Goal: Task Accomplishment & Management: Manage account settings

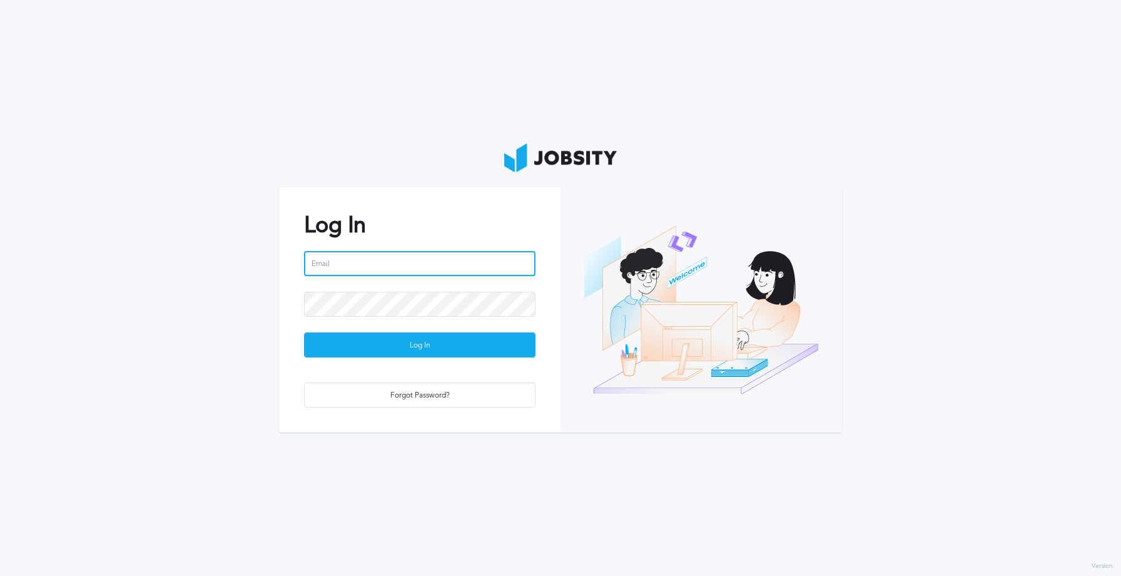
click at [404, 265] on input "email" at bounding box center [419, 263] width 231 height 25
click at [399, 260] on input "email" at bounding box center [419, 263] width 231 height 25
click at [426, 261] on input "email" at bounding box center [419, 263] width 231 height 25
paste input "[PERSON_NAME][EMAIL_ADDRESS][PERSON_NAME][DOMAIN_NAME]"
type input "[PERSON_NAME][EMAIL_ADDRESS][PERSON_NAME][DOMAIN_NAME]"
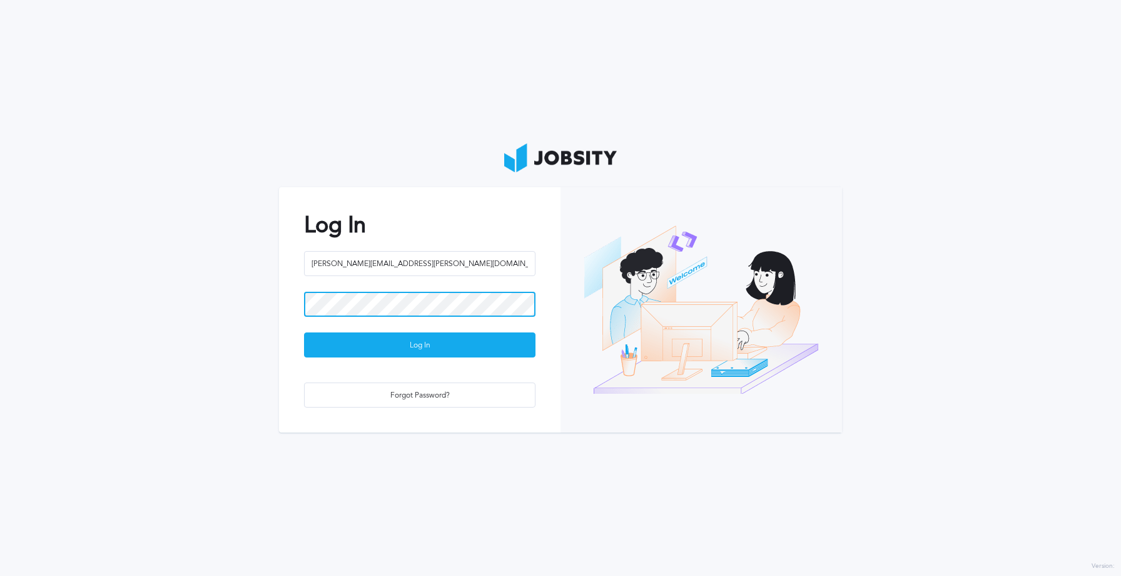
click at [304, 332] on button "Log In" at bounding box center [419, 344] width 231 height 25
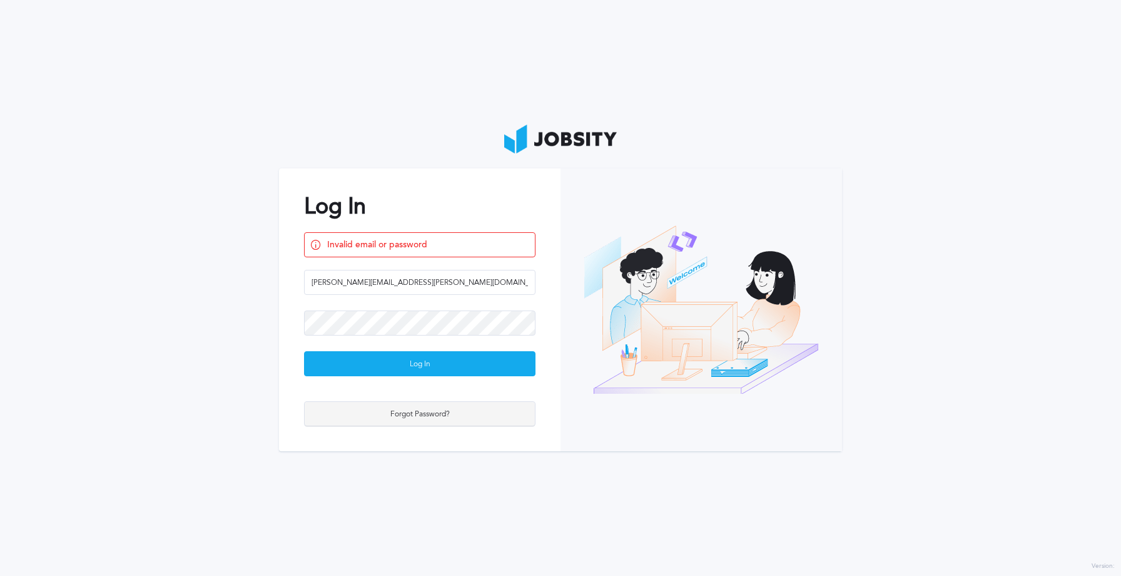
click at [427, 403] on div "Forgot Password?" at bounding box center [420, 414] width 230 height 25
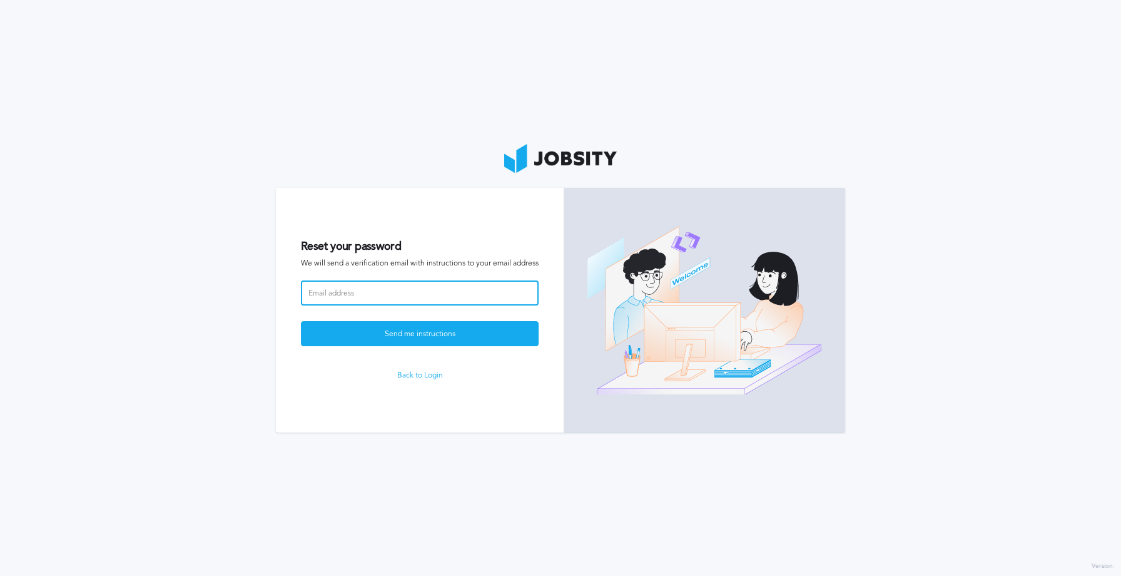
click at [440, 304] on input at bounding box center [420, 292] width 238 height 25
paste input "[PERSON_NAME][EMAIL_ADDRESS][PERSON_NAME][DOMAIN_NAME]"
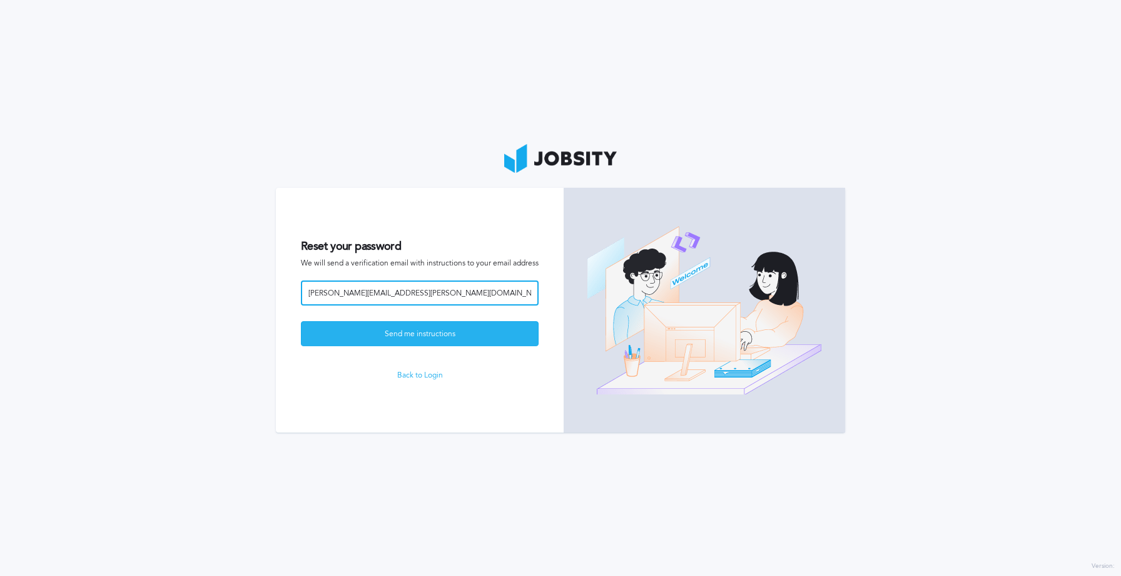
type input "[PERSON_NAME][EMAIL_ADDRESS][PERSON_NAME][DOMAIN_NAME]"
click at [428, 337] on div "Send me instructions" at bounding box center [420, 334] width 236 height 25
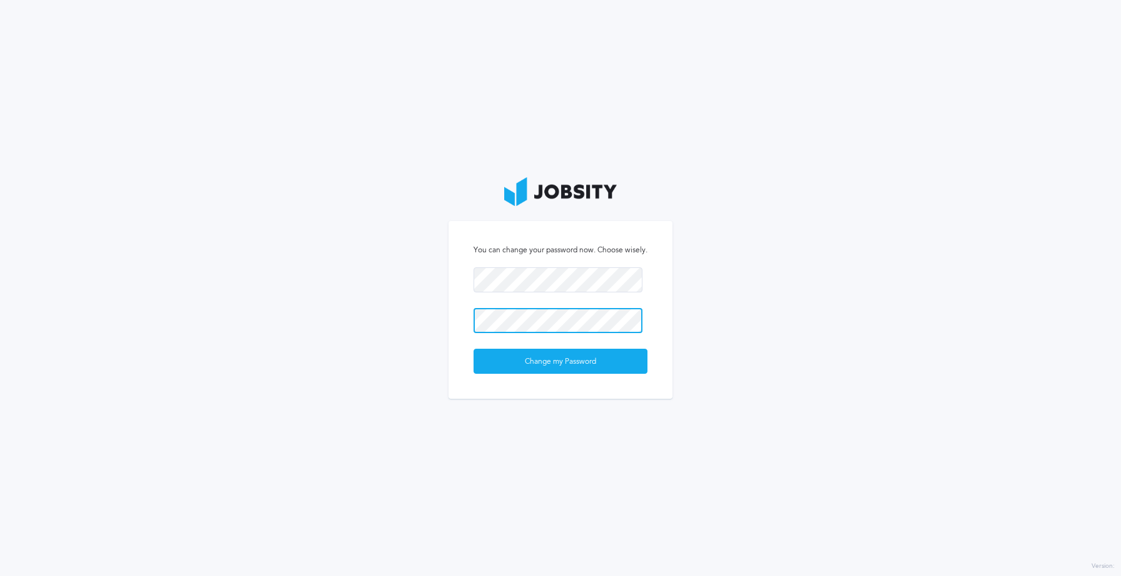
click at [474, 348] on button "Change my Password" at bounding box center [561, 360] width 174 height 25
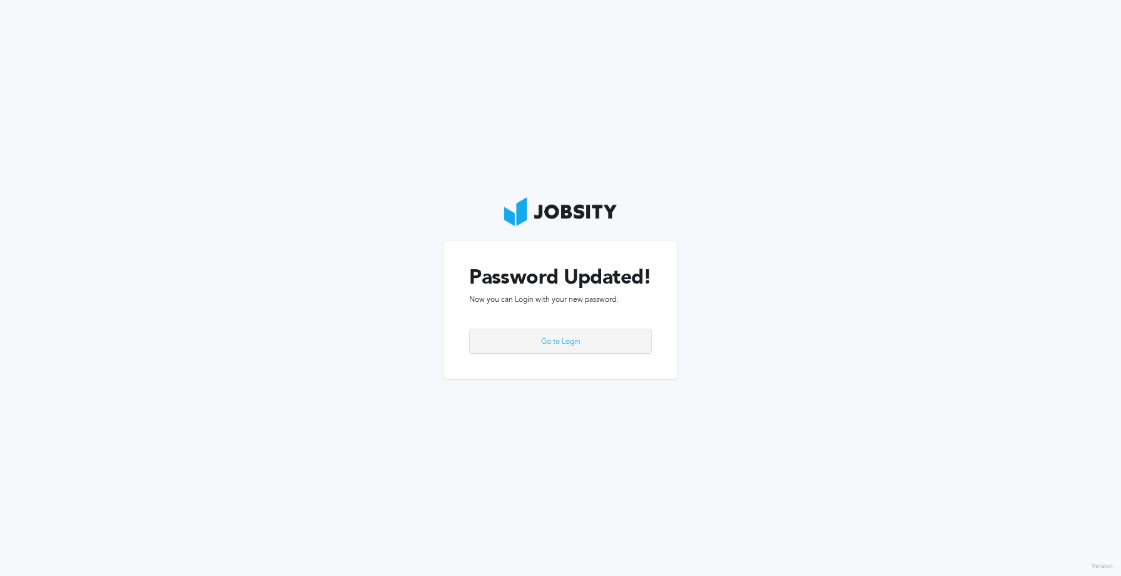
click at [590, 340] on div "Go to Login" at bounding box center [560, 341] width 181 height 25
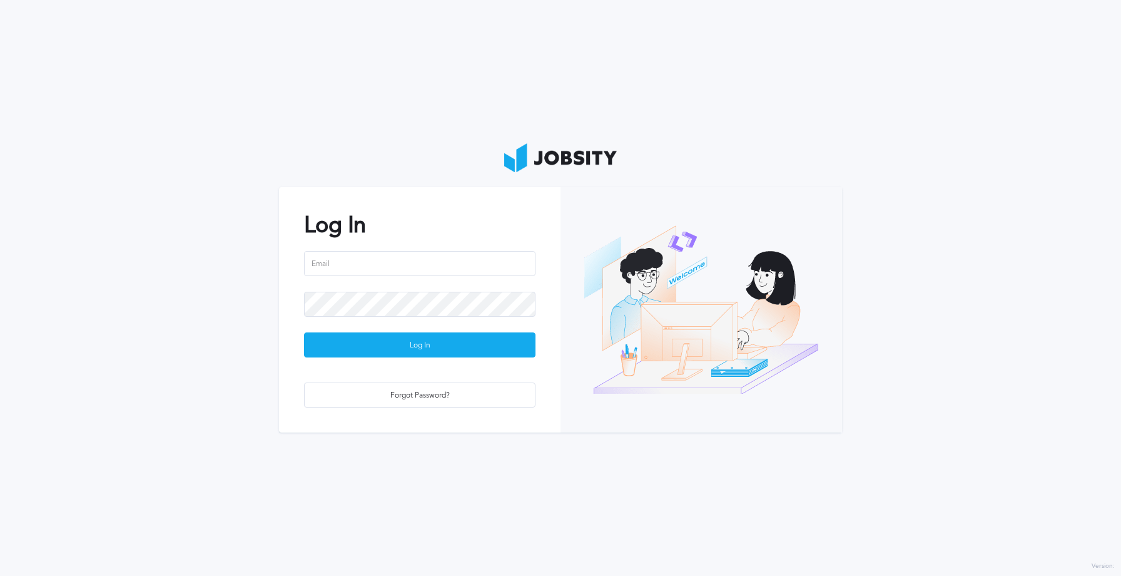
click at [360, 247] on div "Log In Log In Forgot Password?" at bounding box center [420, 309] width 282 height 245
click at [347, 265] on input "email" at bounding box center [419, 263] width 231 height 25
click at [355, 265] on input "email" at bounding box center [419, 263] width 231 height 25
paste input "[PERSON_NAME][EMAIL_ADDRESS][PERSON_NAME][DOMAIN_NAME]"
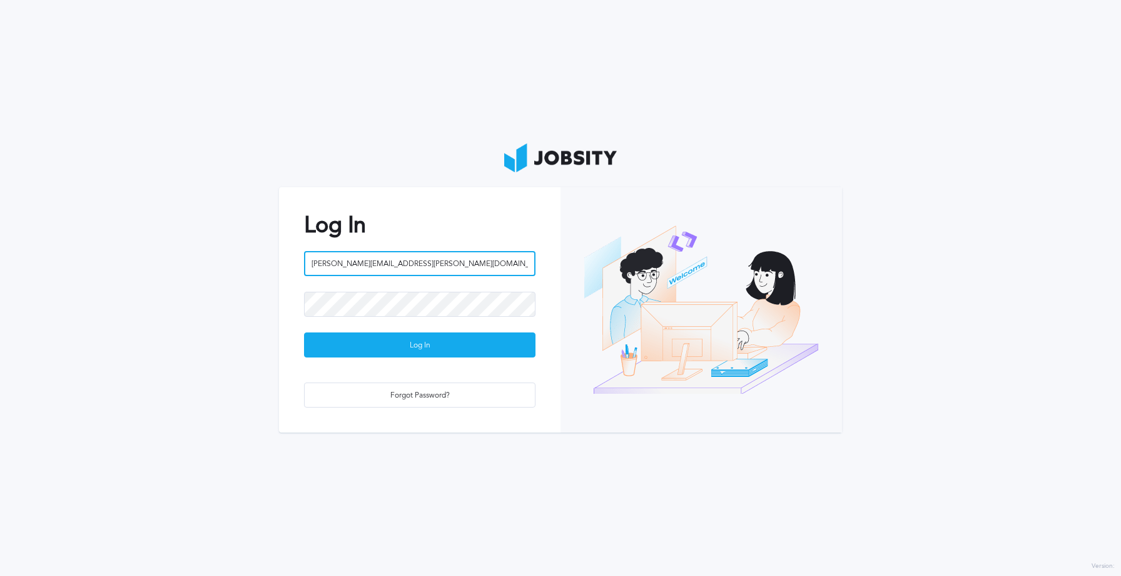
type input "[PERSON_NAME][EMAIL_ADDRESS][PERSON_NAME][DOMAIN_NAME]"
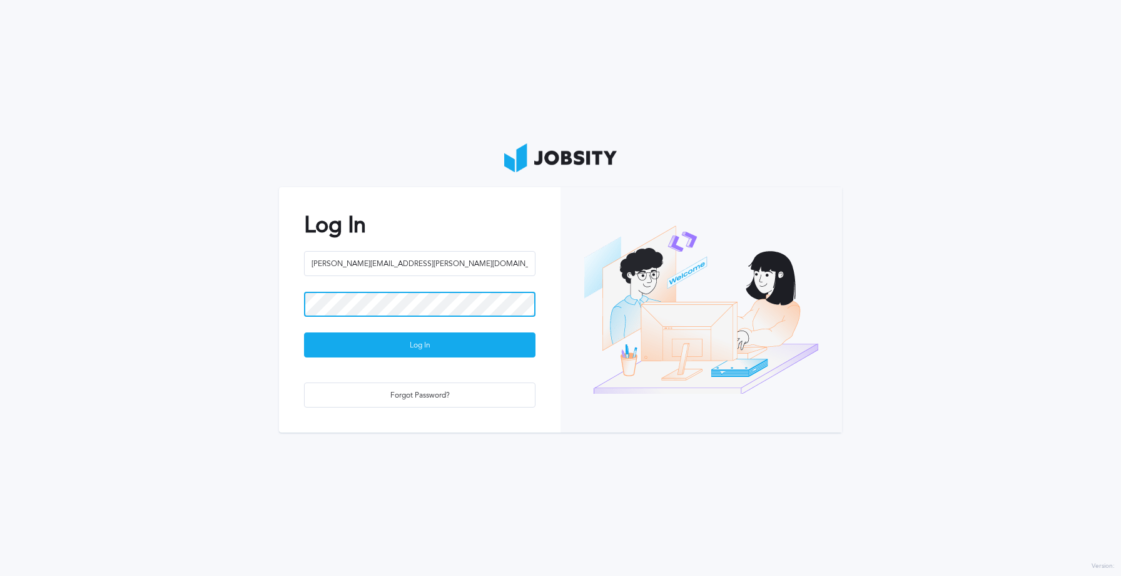
click at [304, 332] on button "Log In" at bounding box center [419, 344] width 231 height 25
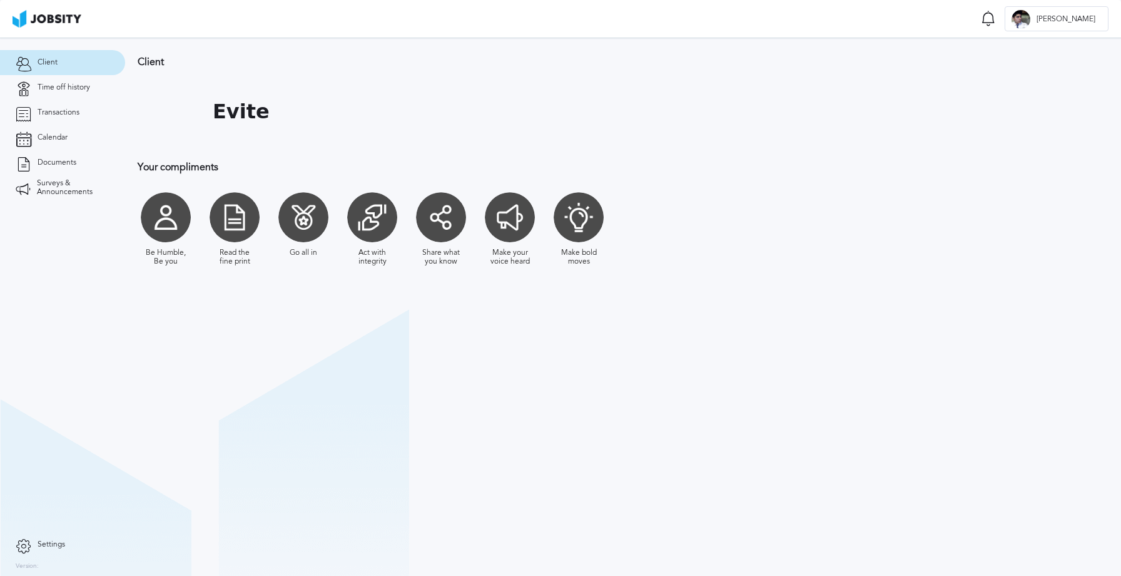
click at [232, 222] on div at bounding box center [235, 217] width 50 height 50
click at [66, 86] on span "Time off history" at bounding box center [64, 87] width 53 height 9
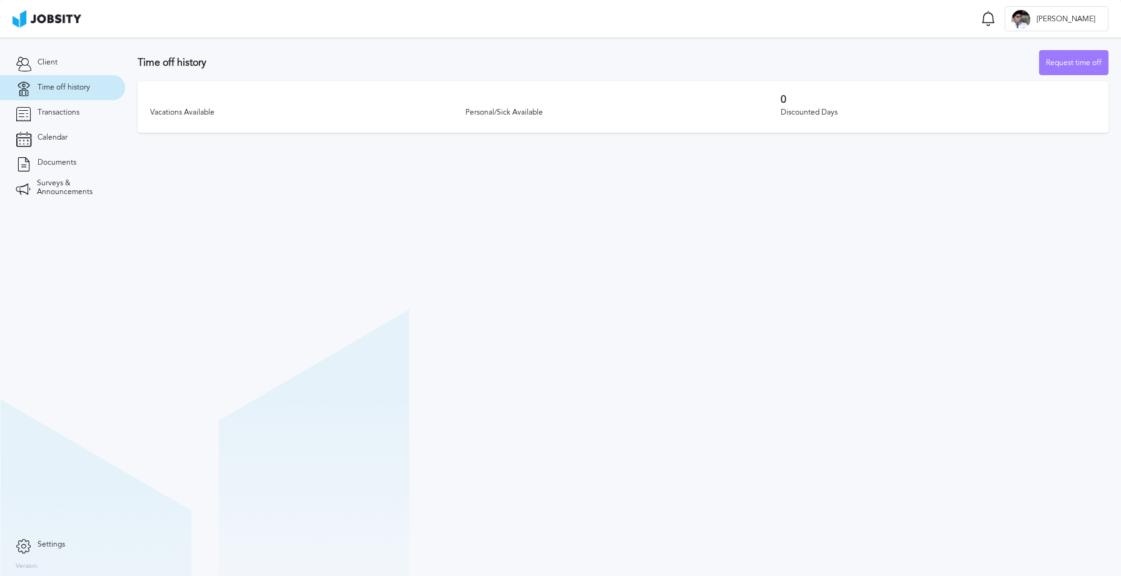
click at [173, 111] on div "Vacations Available" at bounding box center [307, 112] width 315 height 9
click at [512, 112] on div "Personal/Sick Available" at bounding box center [622, 112] width 315 height 9
click at [806, 102] on h3 "0" at bounding box center [938, 99] width 315 height 11
click at [53, 119] on link "Transactions" at bounding box center [62, 112] width 125 height 25
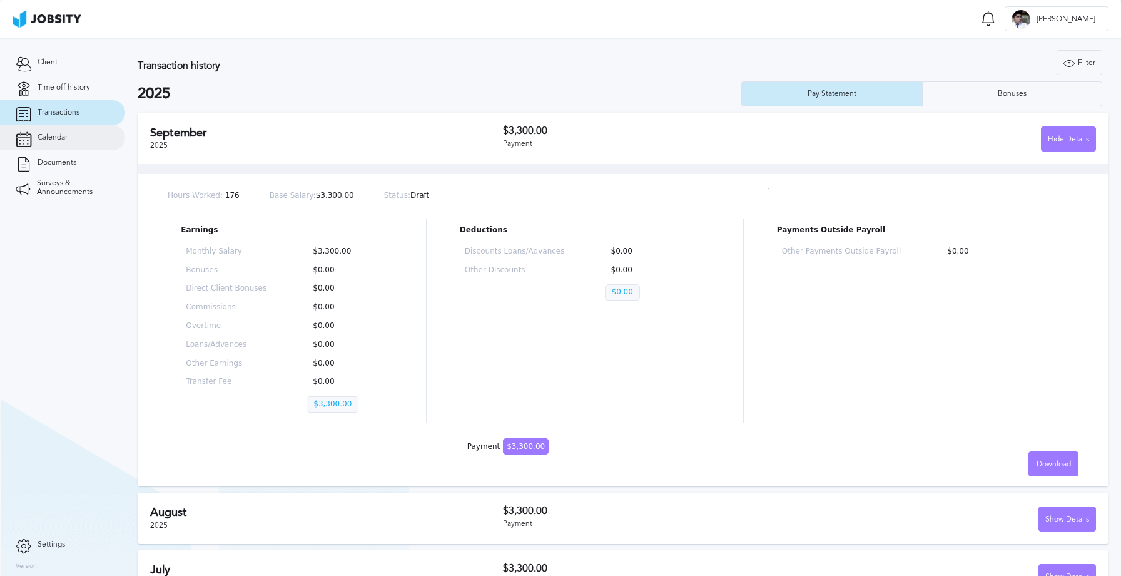
click at [56, 136] on span "Calendar" at bounding box center [53, 137] width 30 height 9
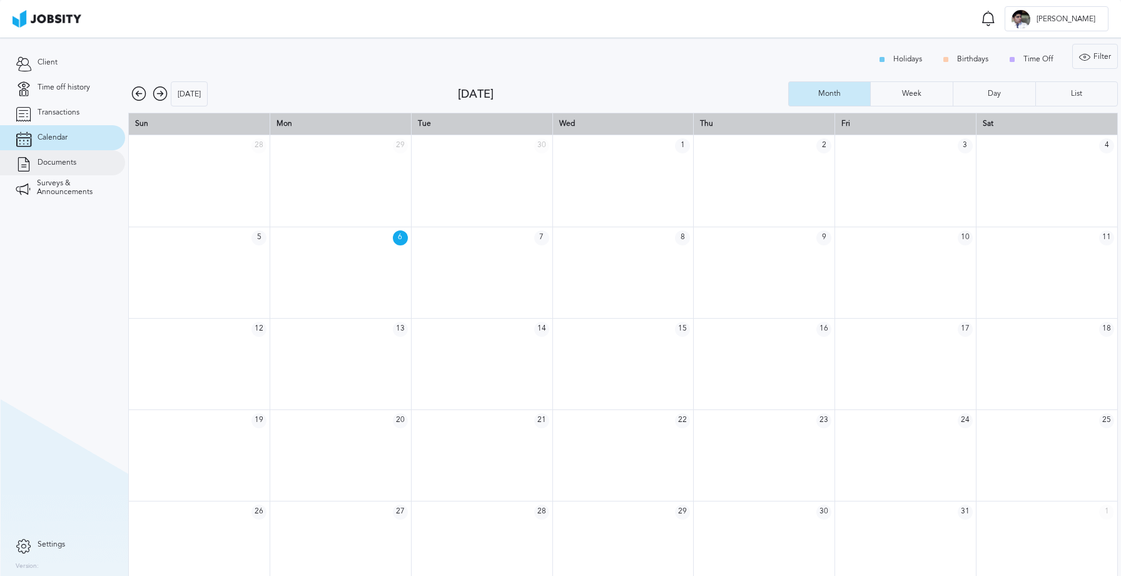
click at [71, 156] on link "Documents" at bounding box center [62, 162] width 125 height 25
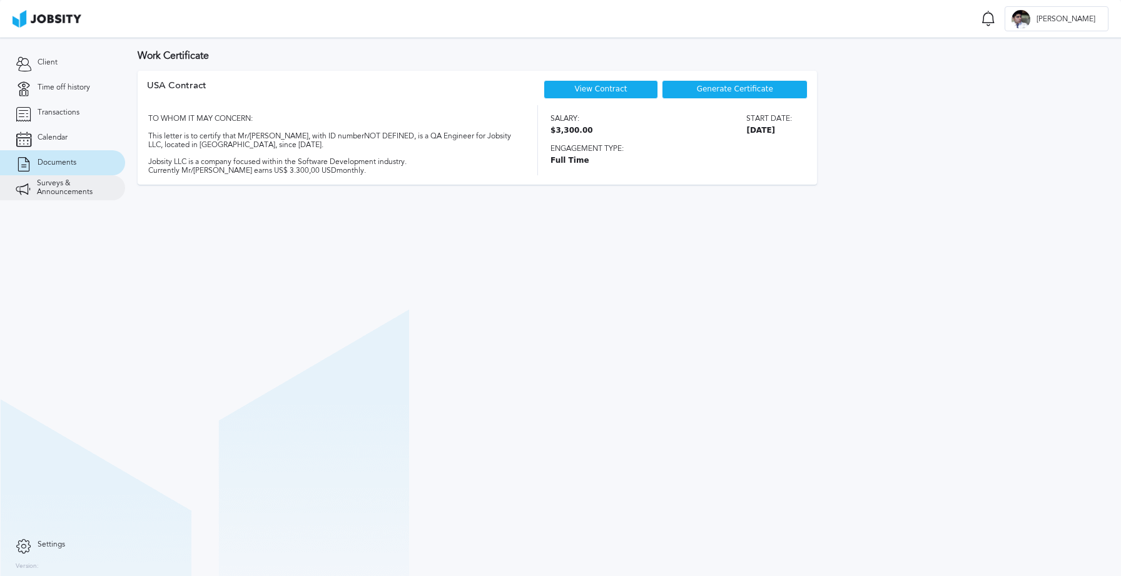
click at [69, 194] on span "Surveys & Announcements" at bounding box center [73, 188] width 73 height 18
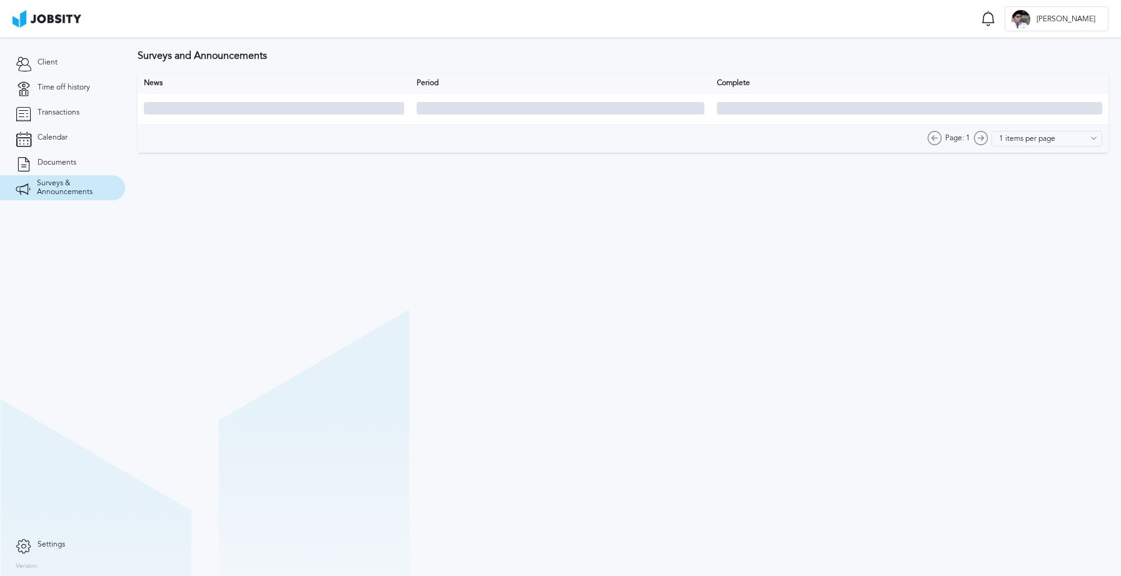
type input "10 items per page"
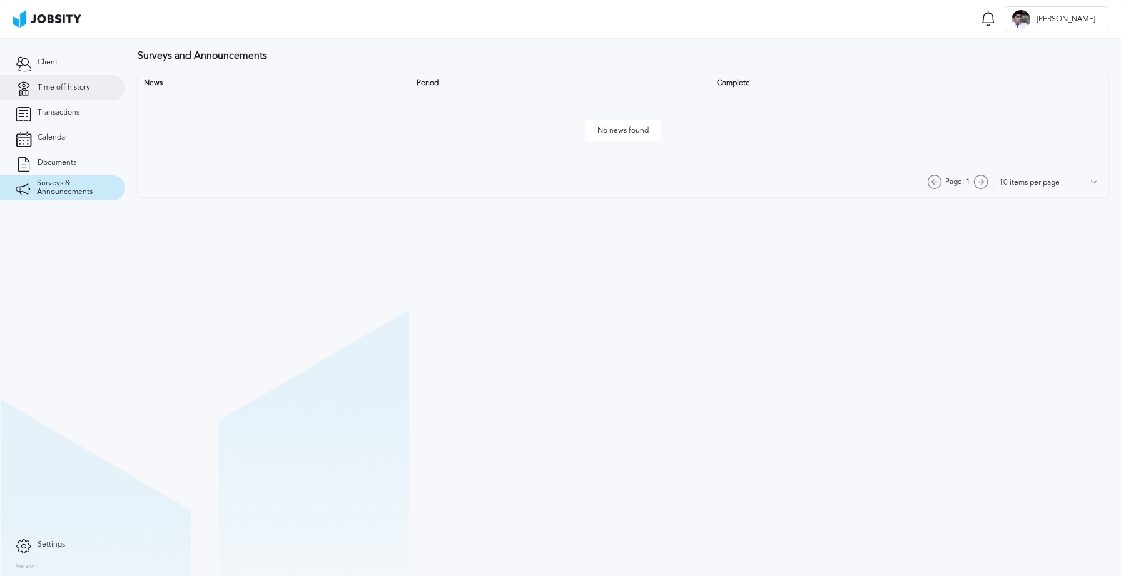
click at [69, 85] on span "Time off history" at bounding box center [64, 87] width 53 height 9
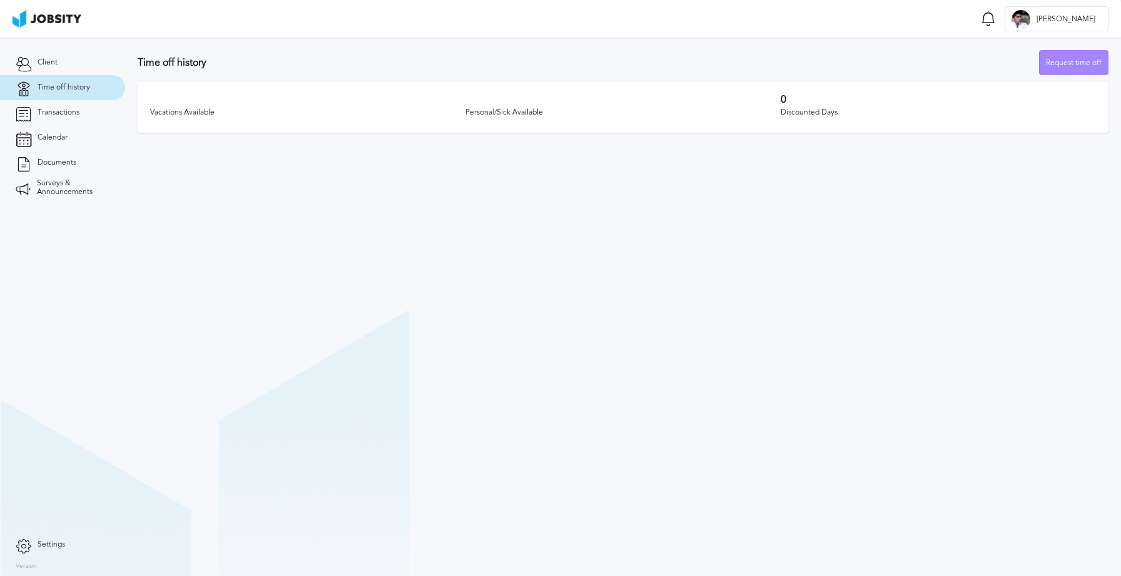
click at [1083, 66] on div "Request time off" at bounding box center [1074, 63] width 68 height 25
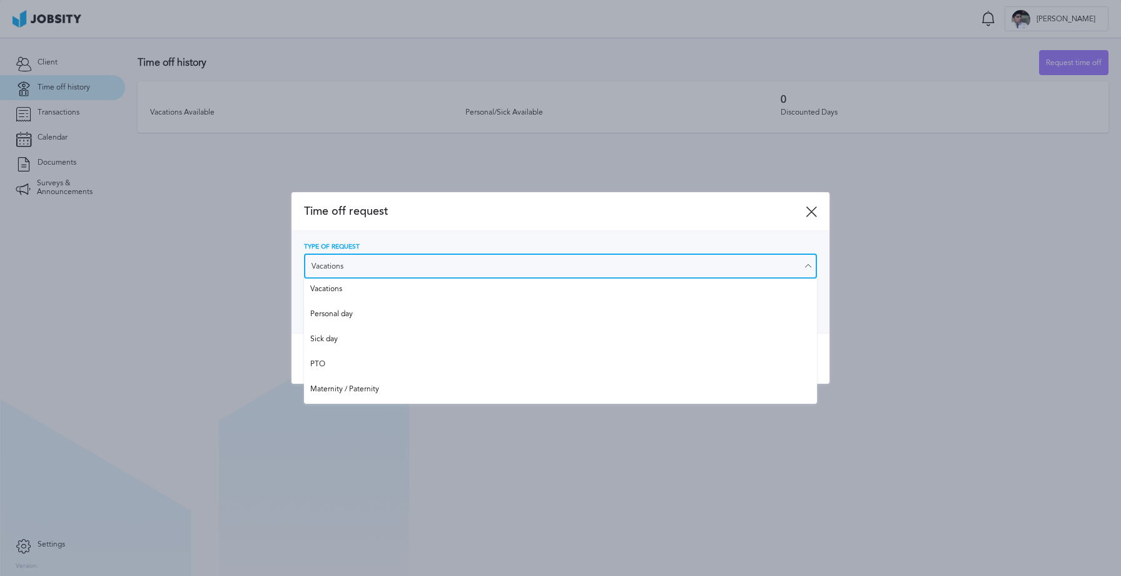
click at [753, 272] on input "Vacations" at bounding box center [560, 265] width 513 height 25
click at [751, 263] on input "Vacations" at bounding box center [560, 265] width 513 height 25
click at [815, 266] on input "Vacations" at bounding box center [560, 265] width 513 height 25
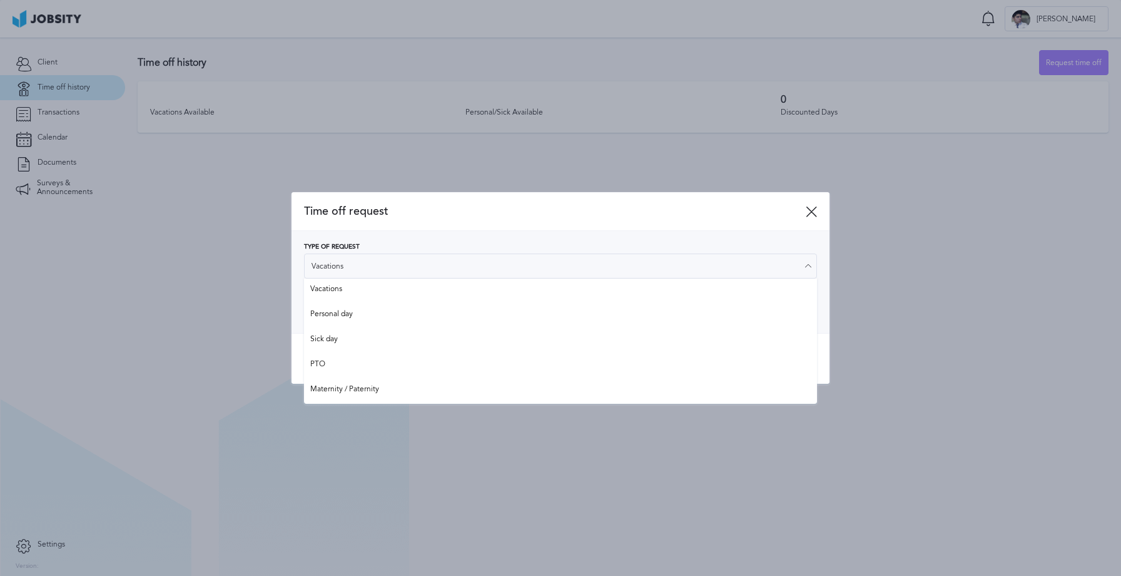
click at [774, 222] on div "Time off request" at bounding box center [561, 211] width 538 height 39
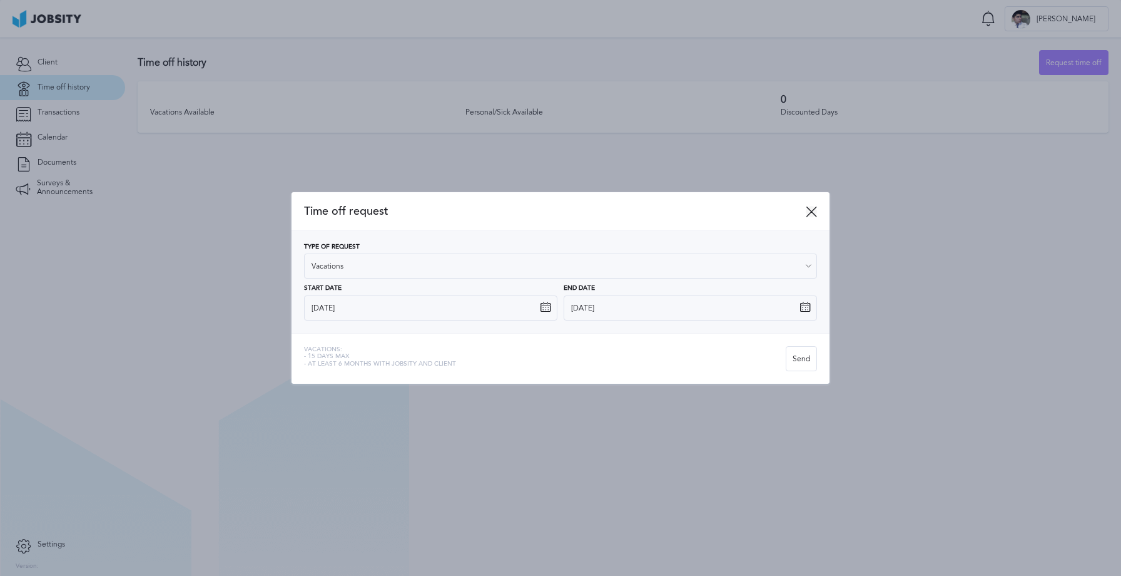
click at [810, 211] on icon at bounding box center [811, 211] width 11 height 11
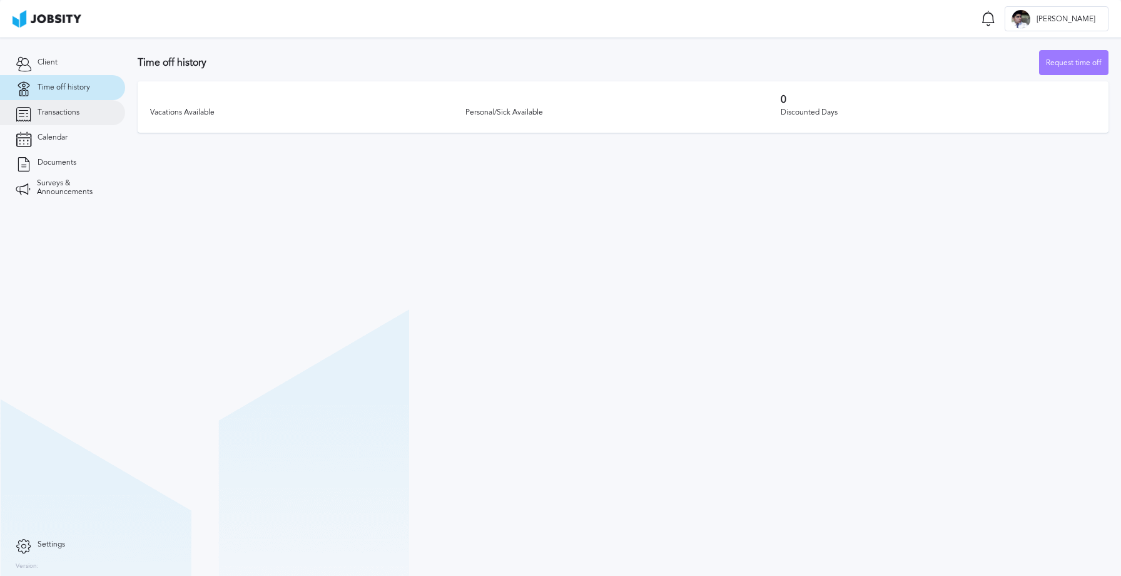
click at [68, 116] on span "Transactions" at bounding box center [59, 112] width 42 height 9
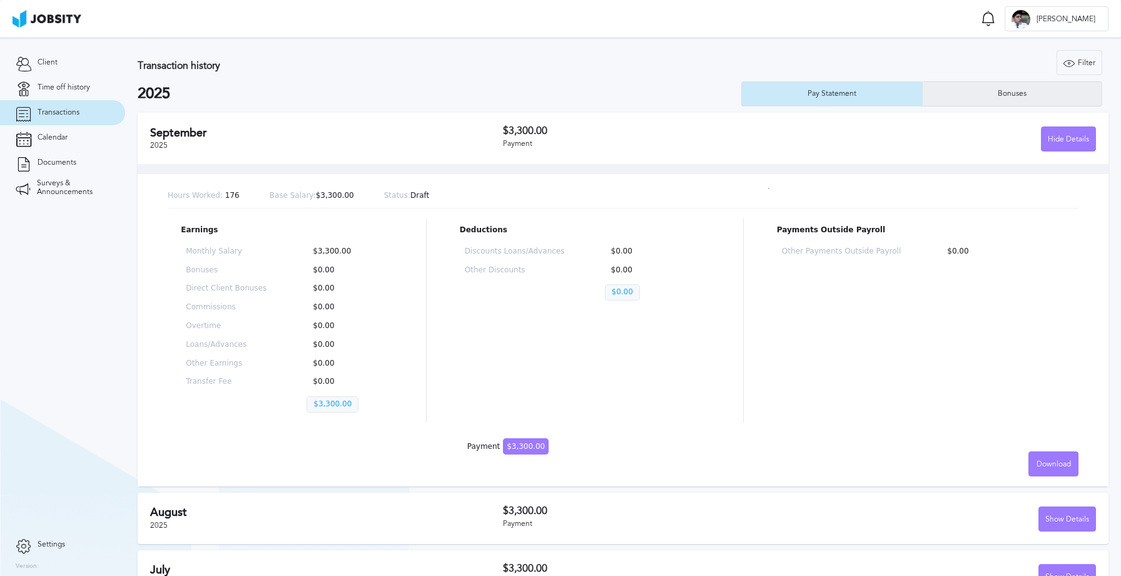
click at [1002, 89] on div "Bonuses" at bounding box center [1012, 93] width 41 height 9
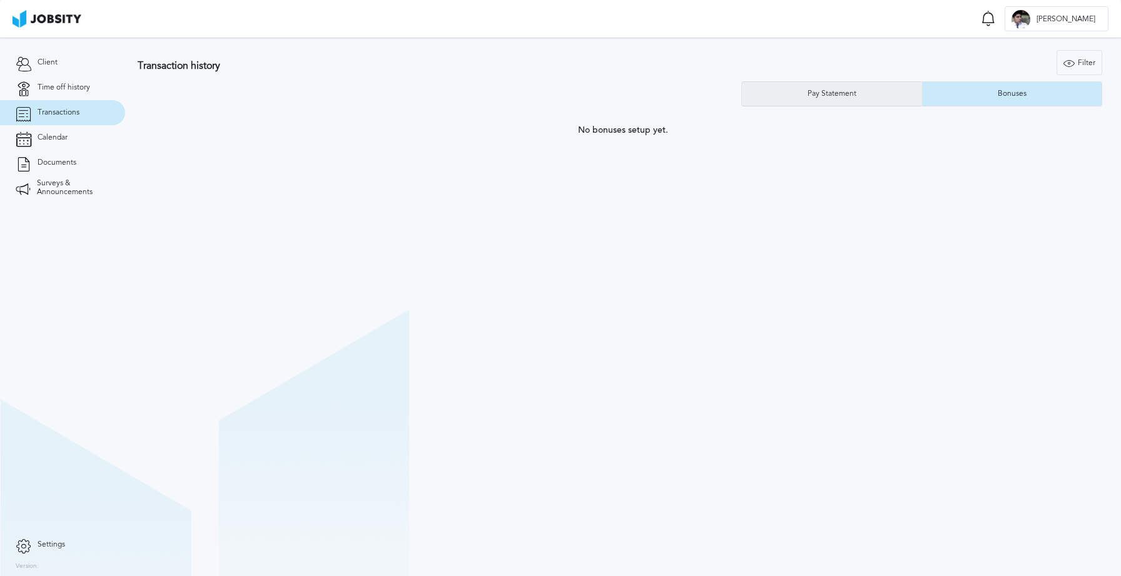
click at [868, 88] on div "Pay Statement" at bounding box center [832, 93] width 180 height 25
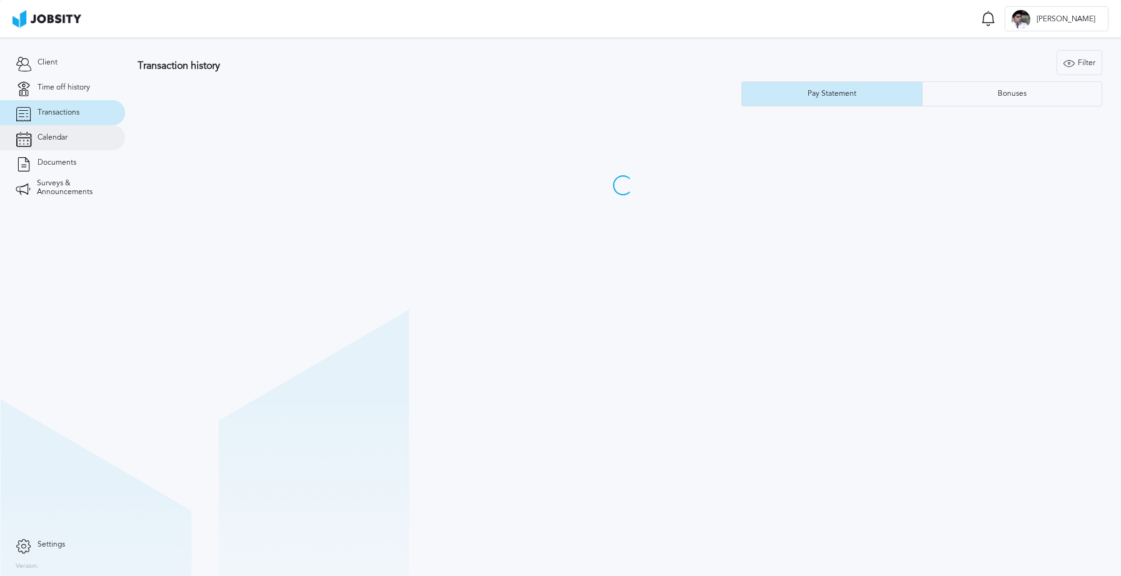
click at [66, 147] on link "Calendar" at bounding box center [62, 137] width 125 height 25
